Goal: Use online tool/utility

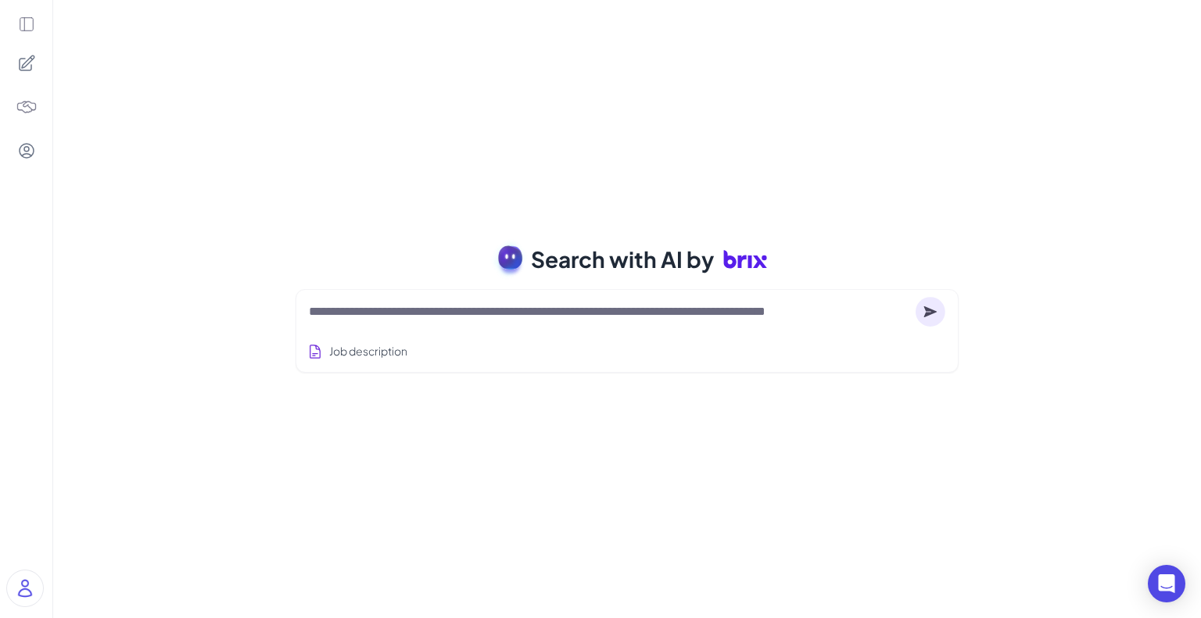
click at [344, 192] on div "Search with AI by Job description Job Titles Location Years of Experience Techn…" at bounding box center [627, 309] width 1148 height 618
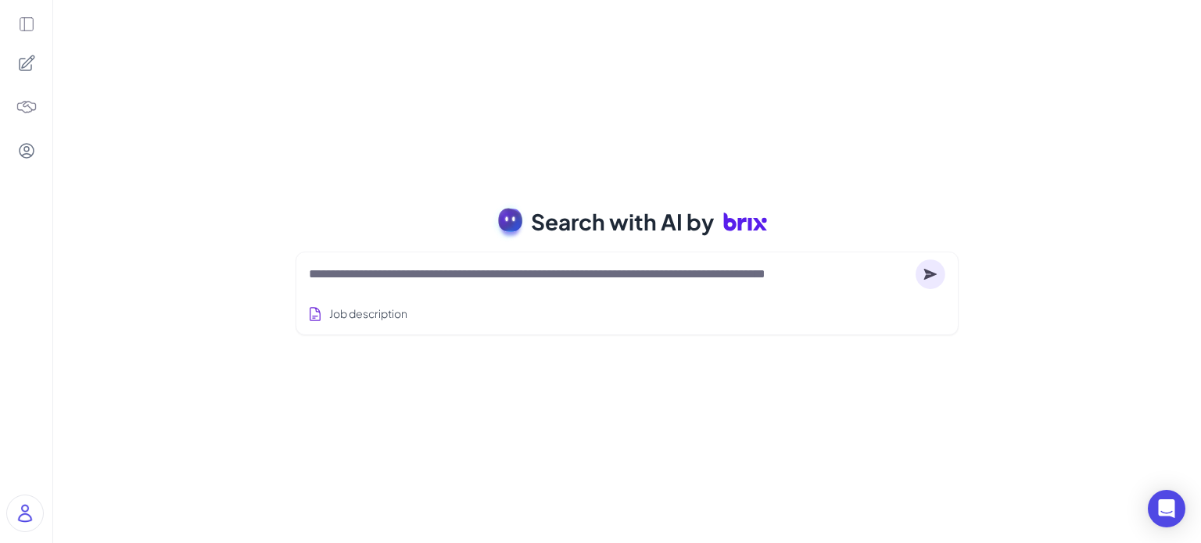
click at [499, 397] on div "Search with AI by Job description Job Titles Location Years of Experience Techn…" at bounding box center [627, 271] width 1148 height 543
click at [500, 282] on textarea at bounding box center [609, 274] width 600 height 19
click at [500, 280] on textarea at bounding box center [609, 274] width 600 height 19
click at [288, 202] on div "Search with AI by" at bounding box center [627, 222] width 700 height 44
click at [430, 90] on div "Search with AI by Job description Job Titles Location Years of Experience Techn…" at bounding box center [627, 271] width 1148 height 543
